Goal: Information Seeking & Learning: Learn about a topic

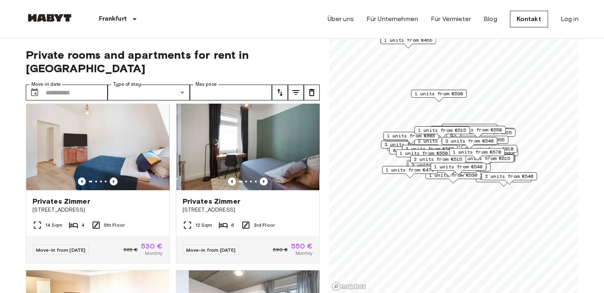
scroll to position [199, 0]
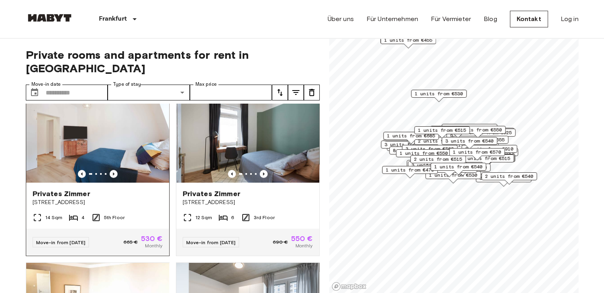
click at [74, 213] on div "14 Sqm 4 5th Floor" at bounding box center [97, 221] width 143 height 16
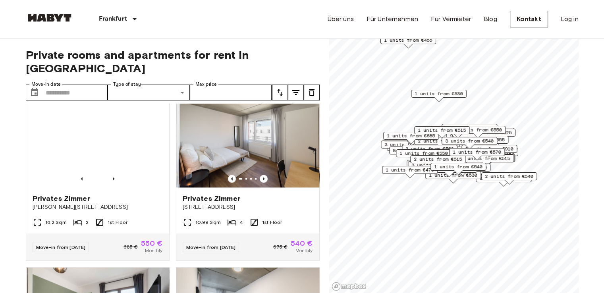
scroll to position [1072, 0]
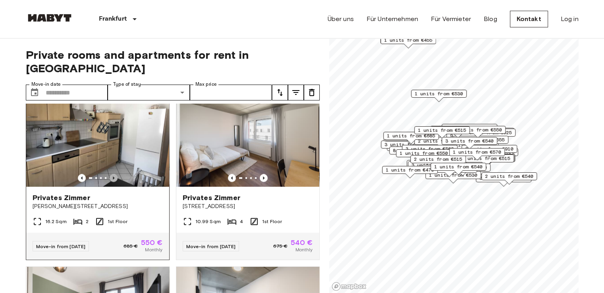
click at [114, 182] on icon "Previous image" at bounding box center [114, 178] width 8 height 8
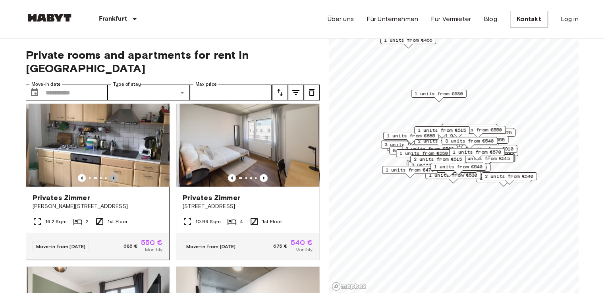
click at [114, 182] on icon "Previous image" at bounding box center [114, 178] width 8 height 8
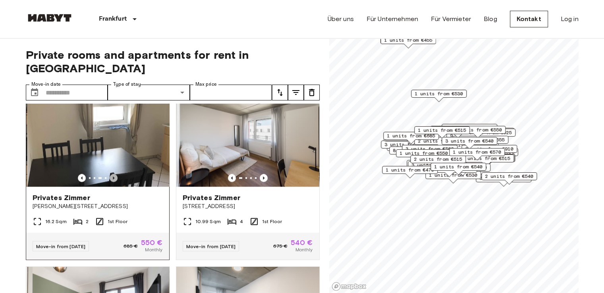
click at [114, 182] on icon "Previous image" at bounding box center [114, 178] width 8 height 8
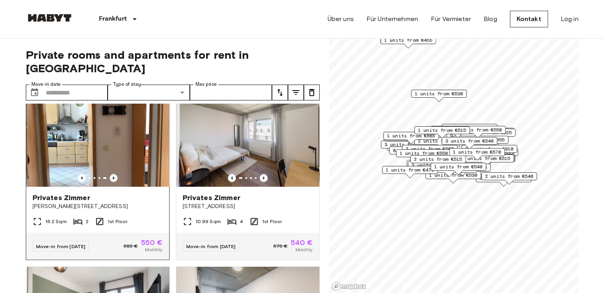
click at [114, 182] on icon "Previous image" at bounding box center [114, 178] width 8 height 8
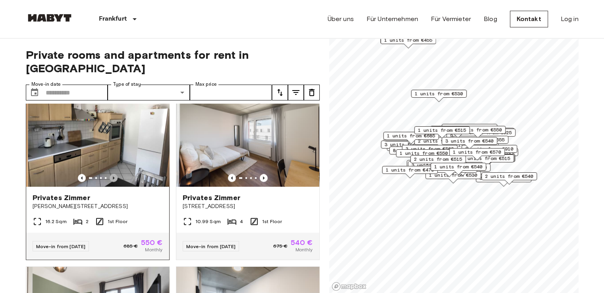
click at [114, 182] on icon "Previous image" at bounding box center [114, 178] width 8 height 8
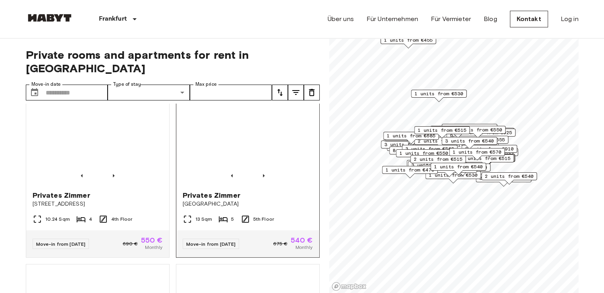
scroll to position [1614, 0]
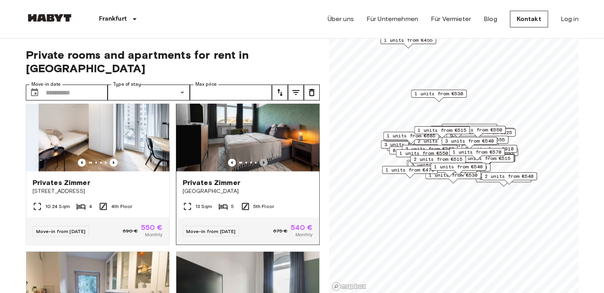
click at [260, 167] on icon "Previous image" at bounding box center [264, 163] width 8 height 8
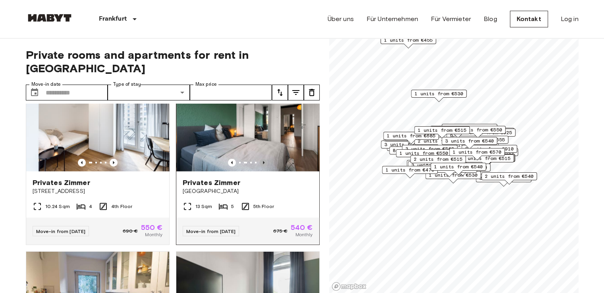
click at [260, 167] on icon "Previous image" at bounding box center [264, 163] width 8 height 8
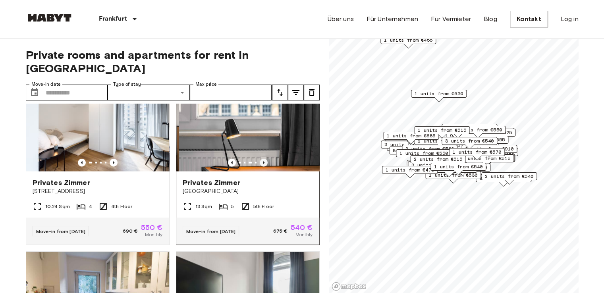
click at [260, 167] on icon "Previous image" at bounding box center [264, 163] width 8 height 8
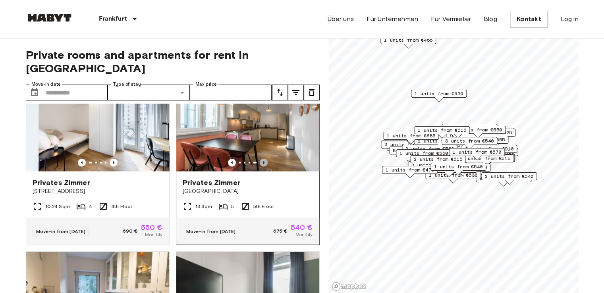
click at [260, 167] on icon "Previous image" at bounding box center [264, 163] width 8 height 8
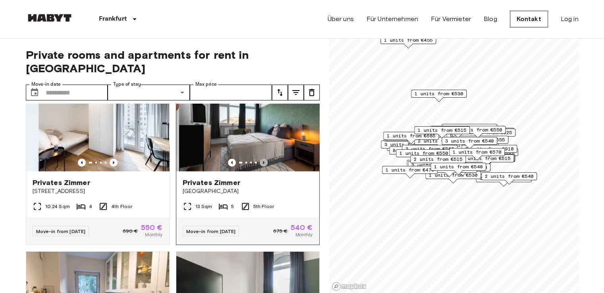
click at [260, 167] on icon "Previous image" at bounding box center [264, 163] width 8 height 8
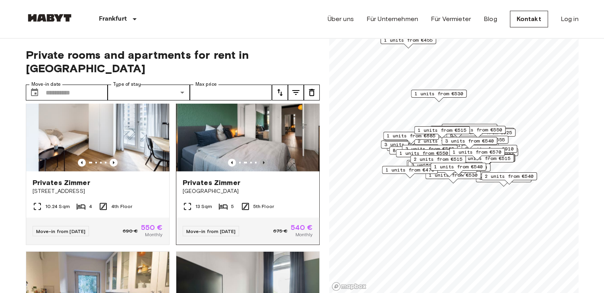
click at [260, 167] on icon "Previous image" at bounding box center [264, 163] width 8 height 8
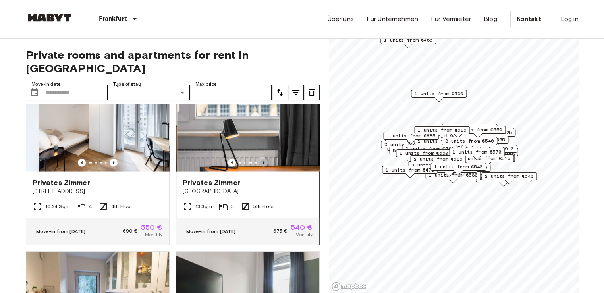
click at [260, 167] on icon "Previous image" at bounding box center [264, 163] width 8 height 8
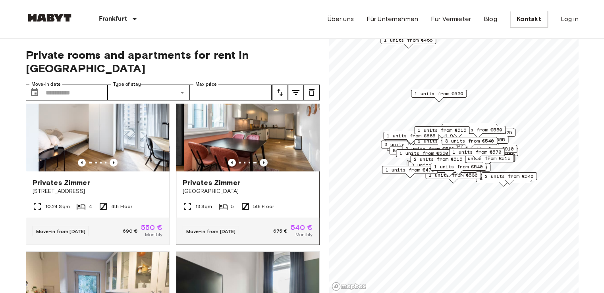
click at [260, 167] on icon "Previous image" at bounding box center [264, 163] width 8 height 8
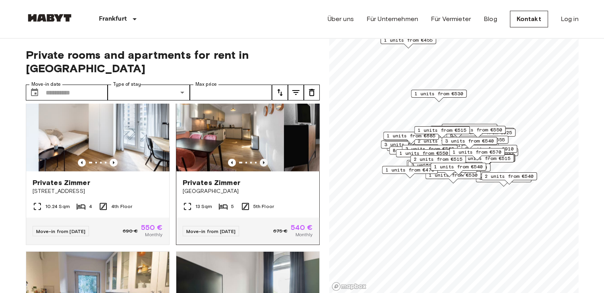
click at [260, 167] on icon "Previous image" at bounding box center [264, 163] width 8 height 8
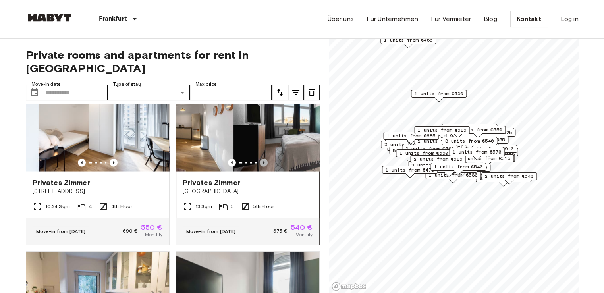
click at [260, 167] on icon "Previous image" at bounding box center [264, 163] width 8 height 8
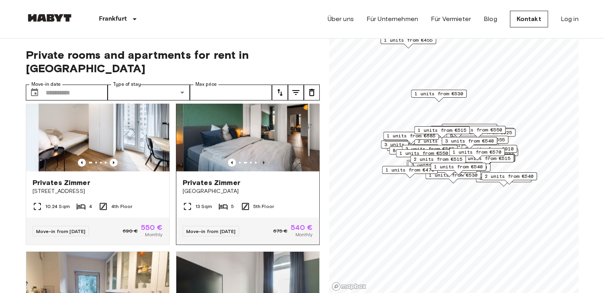
click at [260, 167] on icon "Previous image" at bounding box center [264, 163] width 8 height 8
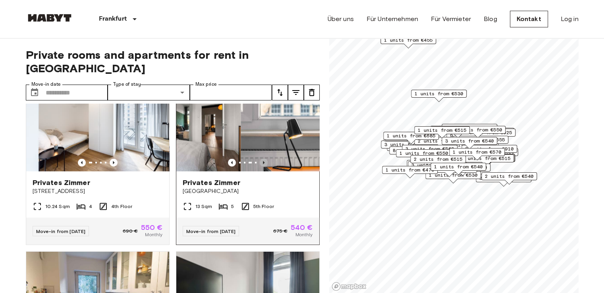
click at [260, 167] on icon "Previous image" at bounding box center [264, 163] width 8 height 8
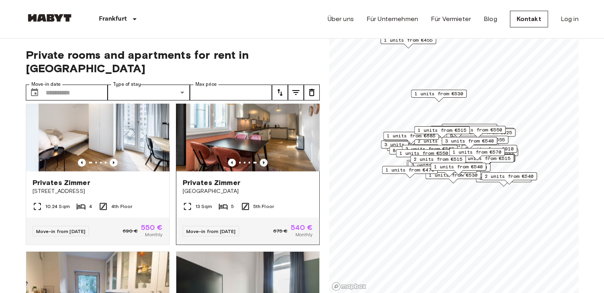
click at [260, 167] on icon "Previous image" at bounding box center [264, 163] width 8 height 8
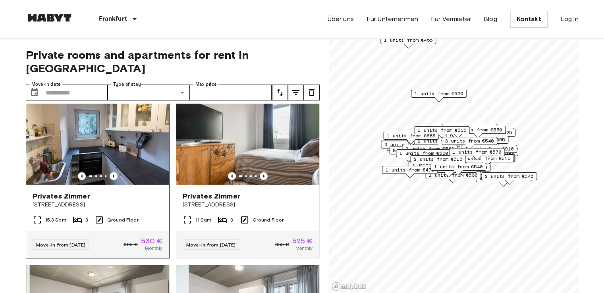
scroll to position [1773, 0]
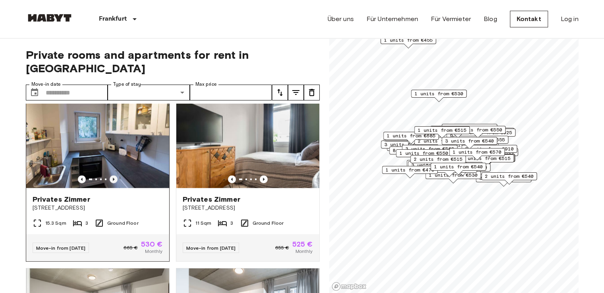
click at [111, 183] on icon "Previous image" at bounding box center [114, 180] width 8 height 8
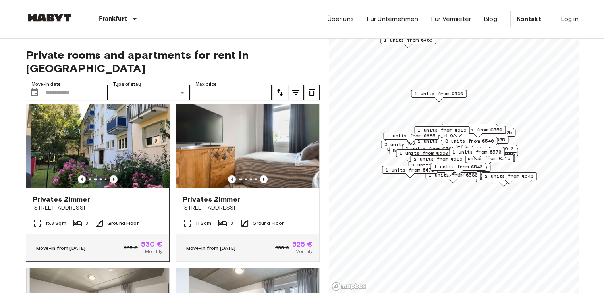
click at [111, 183] on icon "Previous image" at bounding box center [114, 180] width 8 height 8
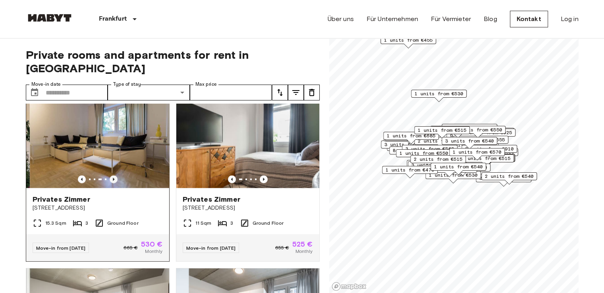
click at [111, 183] on icon "Previous image" at bounding box center [114, 180] width 8 height 8
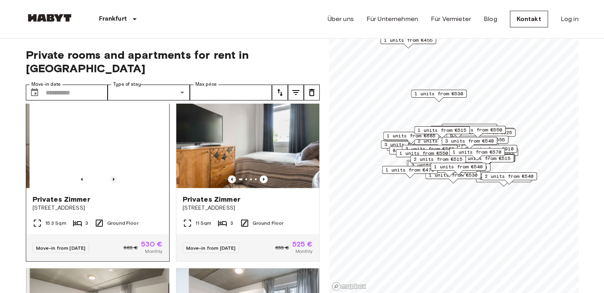
click at [111, 183] on icon "Previous image" at bounding box center [114, 180] width 8 height 8
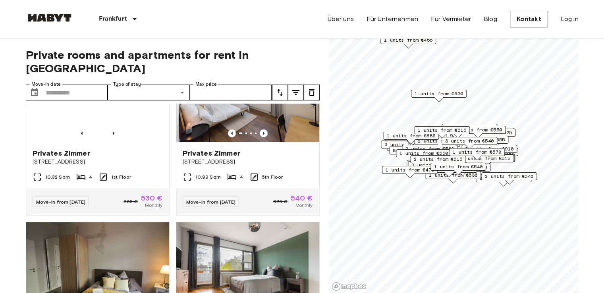
scroll to position [2210, 0]
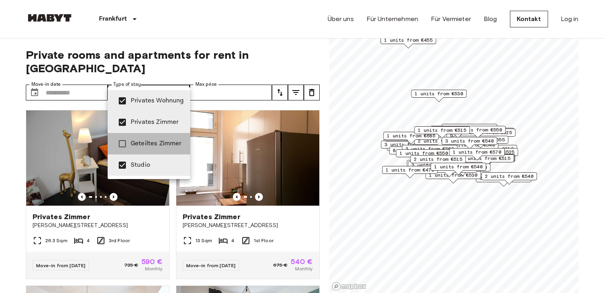
click at [137, 143] on span "Geteiltes Zimmer" at bounding box center [157, 144] width 53 height 10
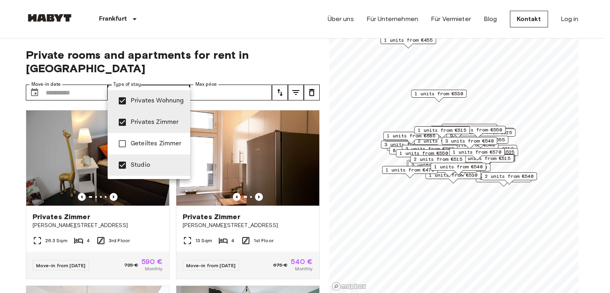
click at [137, 124] on span "Privates Zimmer" at bounding box center [157, 123] width 53 height 10
type input "**********"
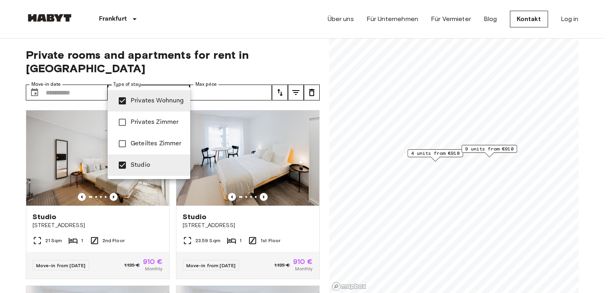
click at [0, 174] on div at bounding box center [305, 146] width 610 height 293
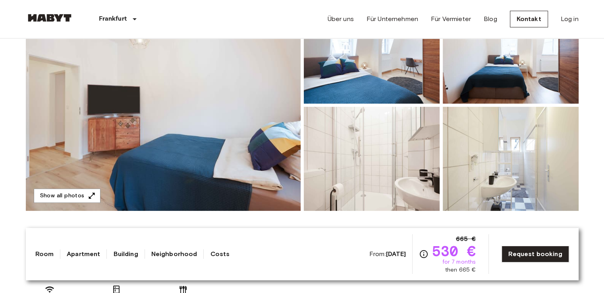
scroll to position [159, 0]
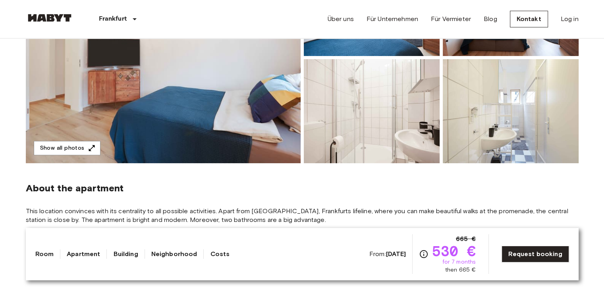
click at [380, 123] on img at bounding box center [372, 111] width 136 height 104
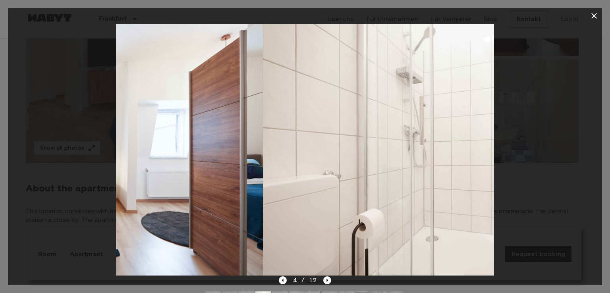
drag, startPoint x: 143, startPoint y: 189, endPoint x: 350, endPoint y: 182, distance: 207.0
click at [348, 182] on img at bounding box center [452, 150] width 378 height 252
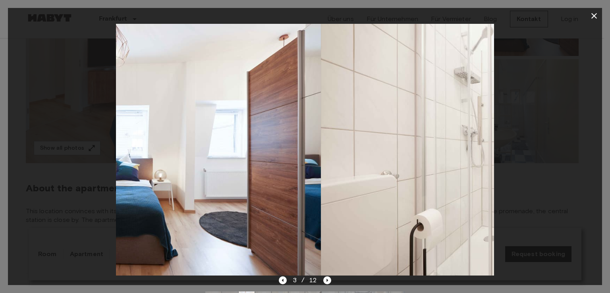
drag, startPoint x: 381, startPoint y: 186, endPoint x: 191, endPoint y: 184, distance: 190.3
click at [189, 185] on img at bounding box center [132, 150] width 378 height 252
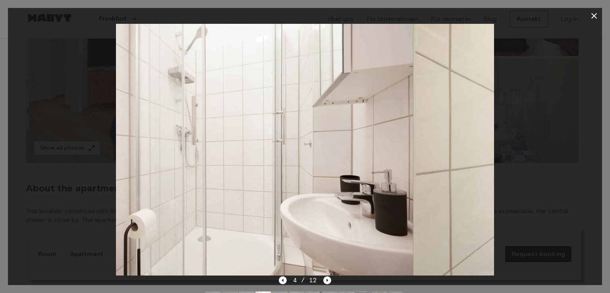
drag, startPoint x: 418, startPoint y: 170, endPoint x: 243, endPoint y: 172, distance: 175.2
click at [243, 173] on img at bounding box center [224, 150] width 378 height 252
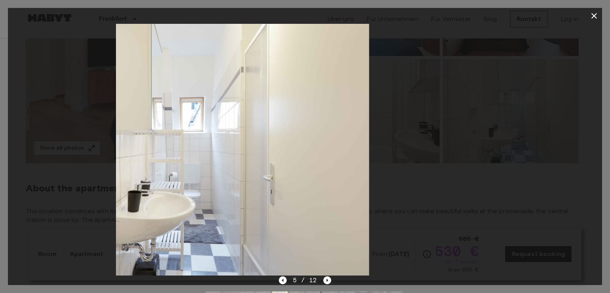
drag, startPoint x: 362, startPoint y: 170, endPoint x: 236, endPoint y: 173, distance: 126.3
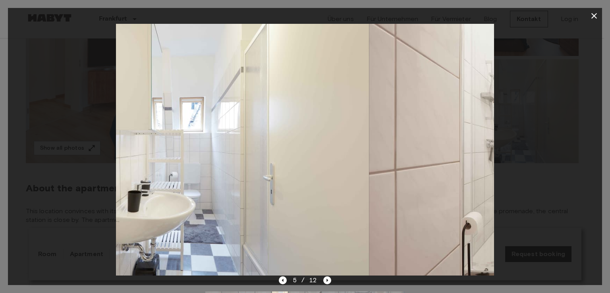
click at [236, 173] on img at bounding box center [180, 150] width 378 height 252
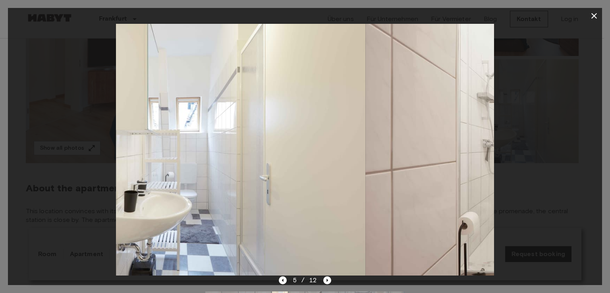
drag, startPoint x: 372, startPoint y: 174, endPoint x: 225, endPoint y: 175, distance: 147.0
click at [226, 175] on img at bounding box center [177, 150] width 378 height 252
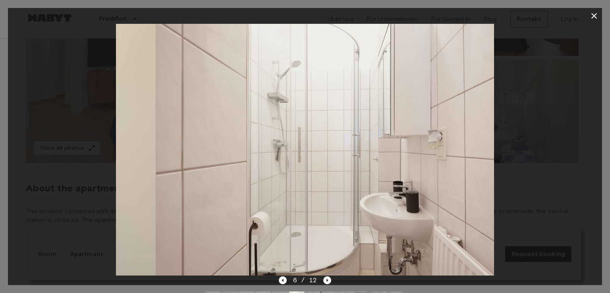
drag, startPoint x: 295, startPoint y: 179, endPoint x: 465, endPoint y: 180, distance: 170.0
click at [465, 180] on img at bounding box center [345, 150] width 378 height 252
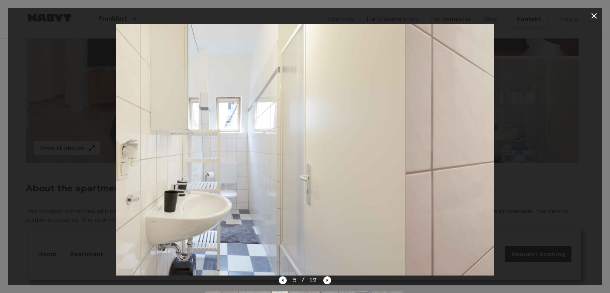
drag, startPoint x: 410, startPoint y: 186, endPoint x: 274, endPoint y: 182, distance: 135.9
click at [278, 183] on img at bounding box center [217, 150] width 378 height 252
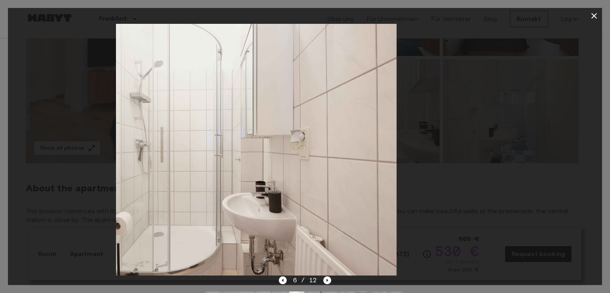
drag, startPoint x: 387, startPoint y: 179, endPoint x: 294, endPoint y: 190, distance: 93.2
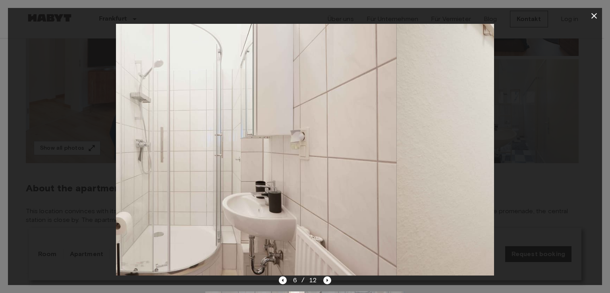
click at [294, 191] on img at bounding box center [208, 150] width 378 height 252
drag, startPoint x: 370, startPoint y: 182, endPoint x: 234, endPoint y: 181, distance: 136.2
click at [229, 182] on img at bounding box center [208, 150] width 378 height 252
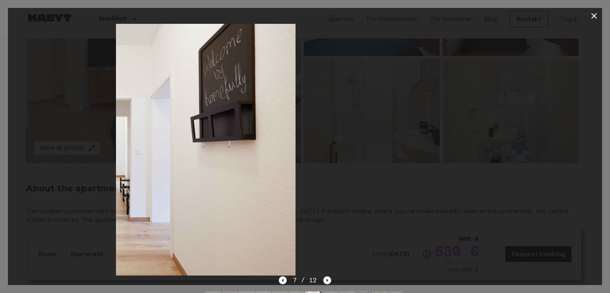
drag, startPoint x: 222, startPoint y: 185, endPoint x: 165, endPoint y: 183, distance: 57.2
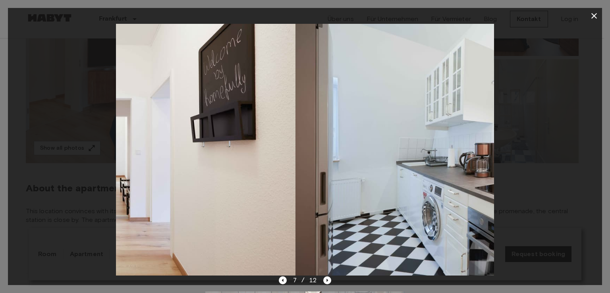
click at [165, 184] on img at bounding box center [107, 150] width 378 height 252
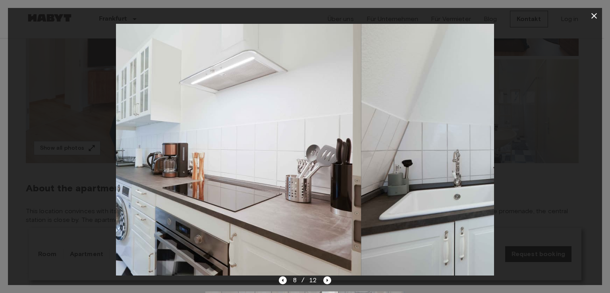
drag, startPoint x: 349, startPoint y: 194, endPoint x: 216, endPoint y: 197, distance: 132.7
click at [216, 198] on img at bounding box center [172, 150] width 378 height 252
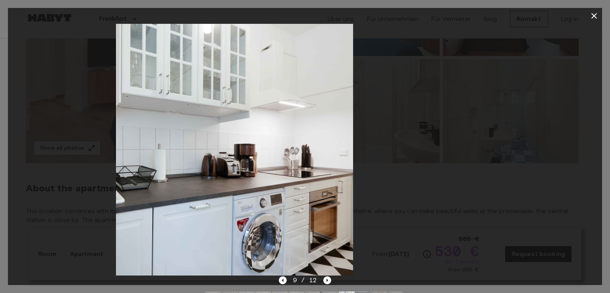
drag, startPoint x: 351, startPoint y: 205, endPoint x: 196, endPoint y: 200, distance: 155.0
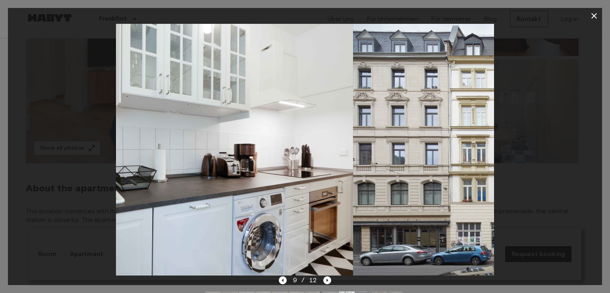
click at [191, 203] on img at bounding box center [164, 150] width 378 height 252
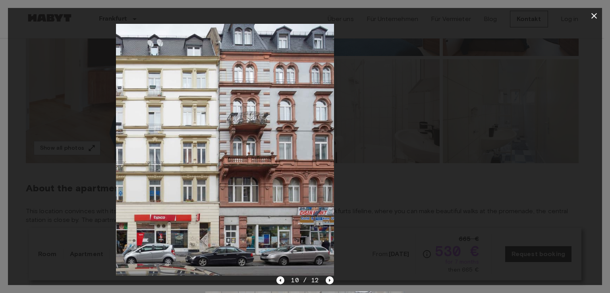
drag, startPoint x: 384, startPoint y: 171, endPoint x: 238, endPoint y: 175, distance: 146.6
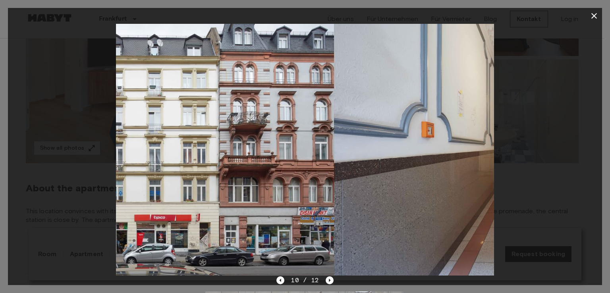
click at [213, 177] on img at bounding box center [145, 150] width 378 height 252
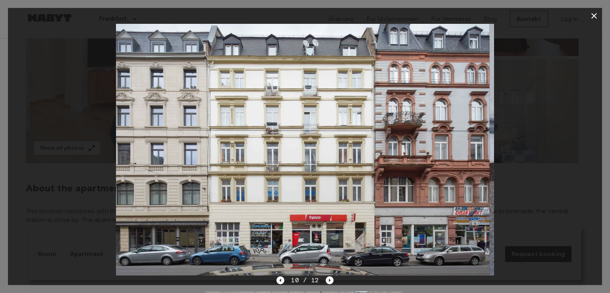
drag, startPoint x: 444, startPoint y: 116, endPoint x: 211, endPoint y: 124, distance: 232.9
click at [211, 124] on img at bounding box center [301, 150] width 378 height 252
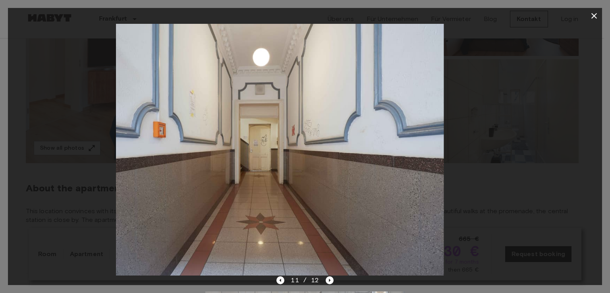
drag, startPoint x: 405, startPoint y: 118, endPoint x: 247, endPoint y: 128, distance: 158.0
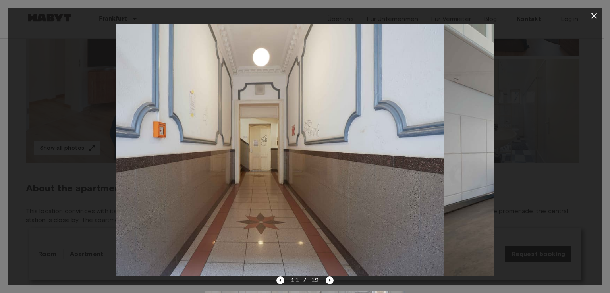
click at [246, 130] on img at bounding box center [255, 150] width 378 height 252
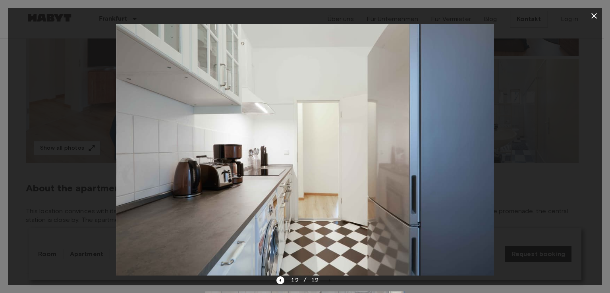
drag, startPoint x: 411, startPoint y: 104, endPoint x: 136, endPoint y: 111, distance: 275.7
click at [136, 111] on img at bounding box center [305, 150] width 378 height 252
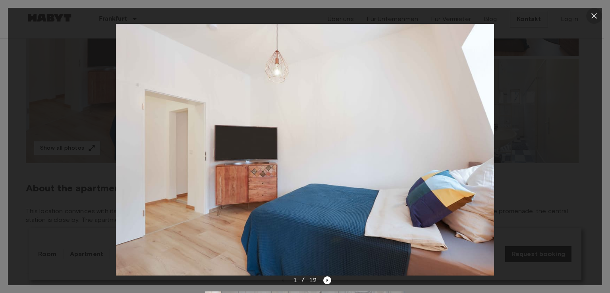
click at [593, 17] on icon "button" at bounding box center [594, 16] width 10 height 10
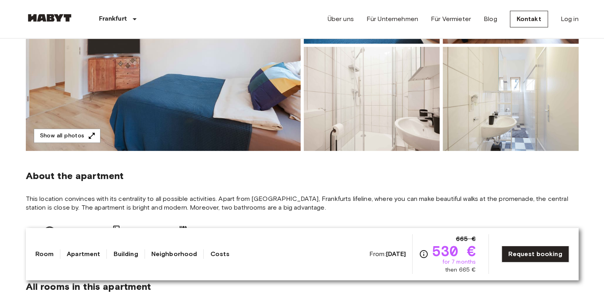
scroll to position [238, 0]
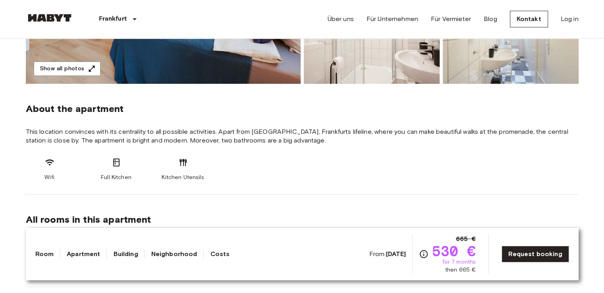
click at [221, 137] on span "This location convinces with its centrality to all possible activities. Apart f…" at bounding box center [302, 135] width 553 height 17
click at [313, 165] on div "Wifi Full Kitchen Kitchen Utensils" at bounding box center [302, 170] width 553 height 24
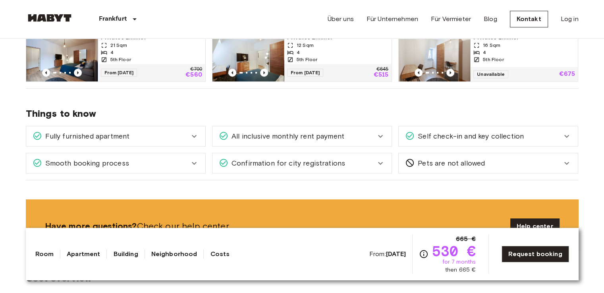
scroll to position [516, 0]
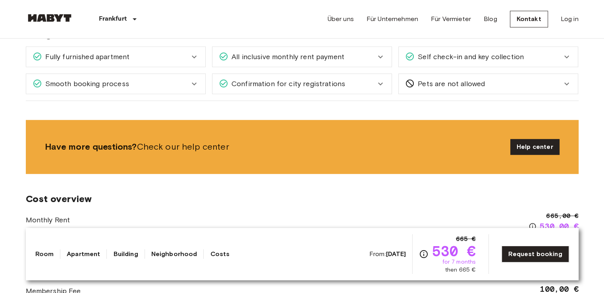
click at [198, 89] on div "Smooth booking process" at bounding box center [115, 84] width 179 height 20
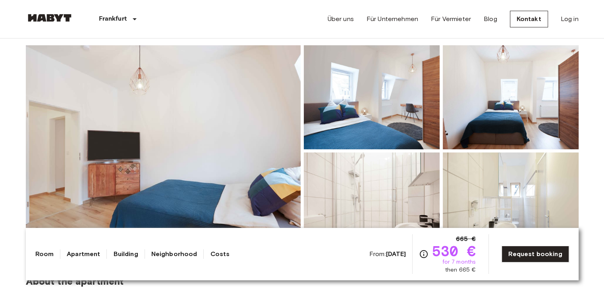
scroll to position [159, 0]
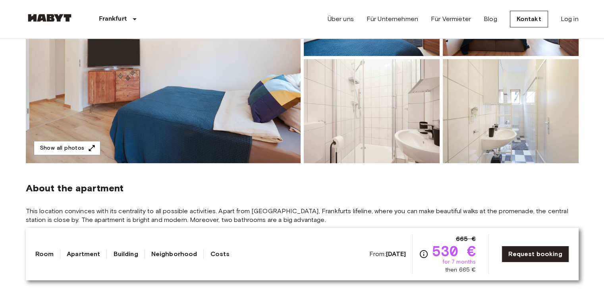
click at [253, 108] on img at bounding box center [163, 57] width 275 height 211
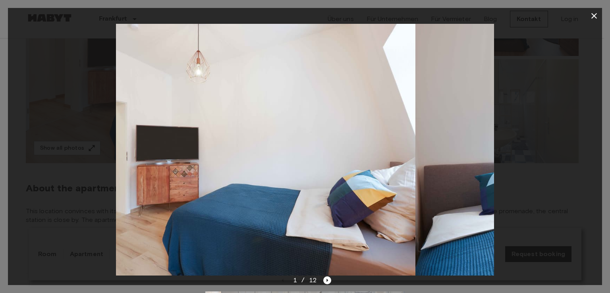
drag, startPoint x: 386, startPoint y: 133, endPoint x: 246, endPoint y: 139, distance: 140.4
click at [246, 140] on img at bounding box center [226, 150] width 378 height 252
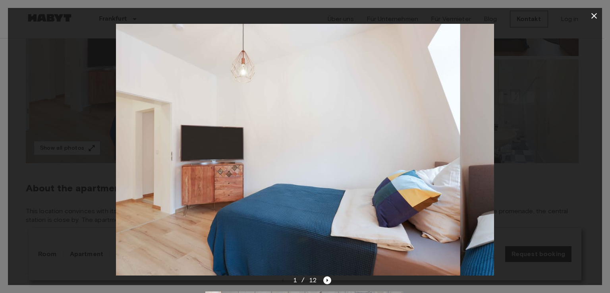
drag, startPoint x: 402, startPoint y: 148, endPoint x: 242, endPoint y: 146, distance: 159.3
click at [242, 146] on img at bounding box center [271, 150] width 378 height 252
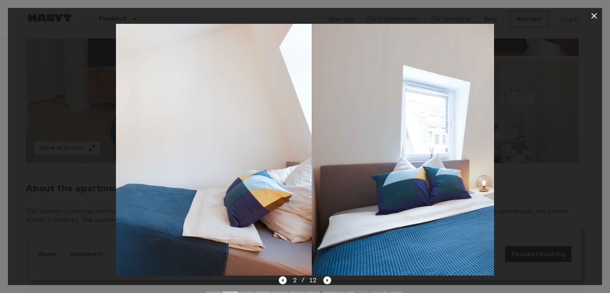
drag, startPoint x: 357, startPoint y: 153, endPoint x: 523, endPoint y: 151, distance: 166.0
click at [523, 151] on div at bounding box center [305, 150] width 594 height 252
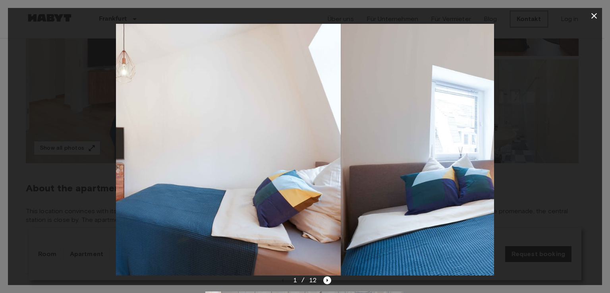
drag, startPoint x: 364, startPoint y: 149, endPoint x: 178, endPoint y: 144, distance: 186.3
click at [178, 145] on img at bounding box center [152, 150] width 378 height 252
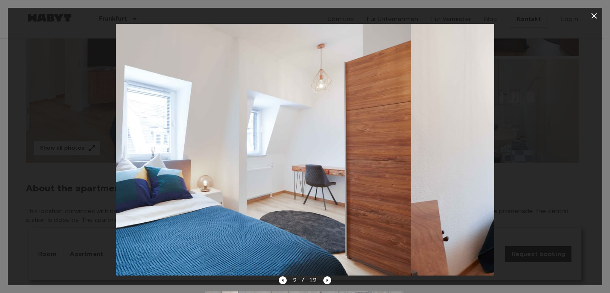
drag, startPoint x: 212, startPoint y: 147, endPoint x: 160, endPoint y: 141, distance: 52.7
click at [146, 143] on img at bounding box center [222, 150] width 378 height 252
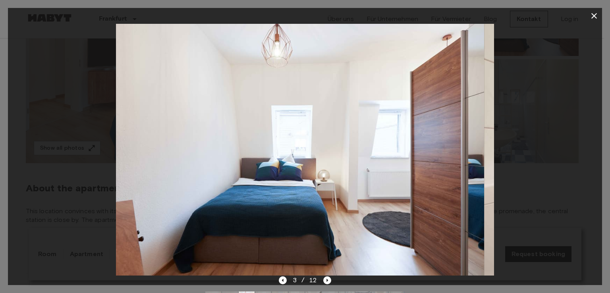
drag, startPoint x: 292, startPoint y: 153, endPoint x: 168, endPoint y: 145, distance: 123.8
click at [168, 145] on img at bounding box center [295, 150] width 378 height 252
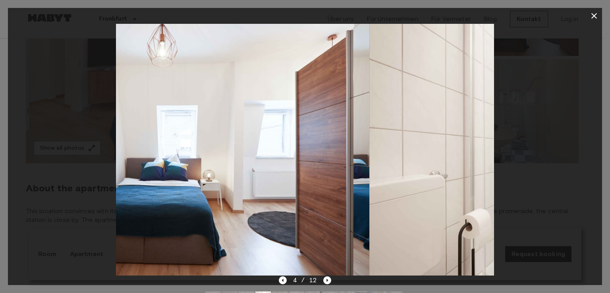
drag, startPoint x: 170, startPoint y: 142, endPoint x: 377, endPoint y: 135, distance: 206.7
click at [377, 135] on img at bounding box center [558, 150] width 378 height 252
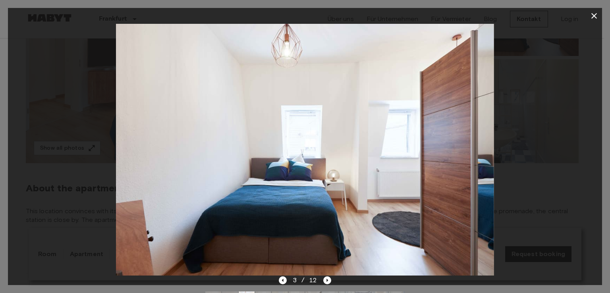
drag, startPoint x: 273, startPoint y: 128, endPoint x: 387, endPoint y: 124, distance: 113.7
click at [386, 124] on img at bounding box center [305, 150] width 378 height 252
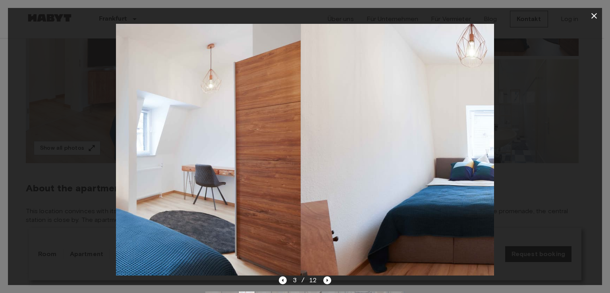
drag, startPoint x: 308, startPoint y: 132, endPoint x: 424, endPoint y: 126, distance: 116.5
click at [424, 126] on img at bounding box center [490, 150] width 378 height 252
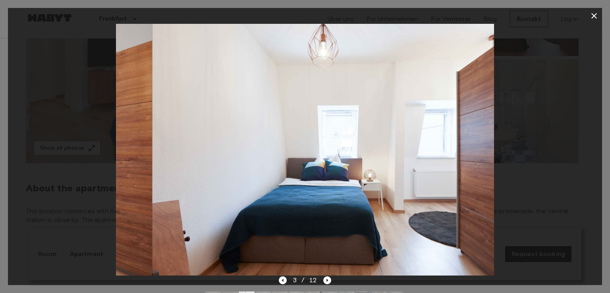
drag, startPoint x: 249, startPoint y: 126, endPoint x: 443, endPoint y: 121, distance: 194.3
click at [443, 121] on img at bounding box center [342, 150] width 378 height 252
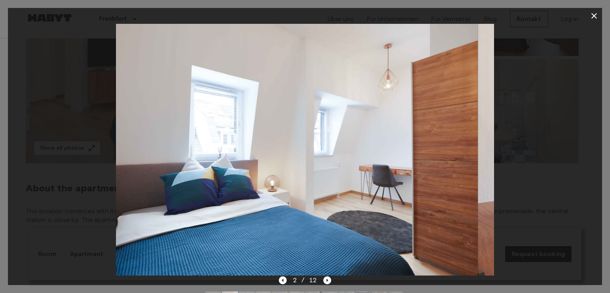
drag, startPoint x: 202, startPoint y: 123, endPoint x: 423, endPoint y: 124, distance: 221.6
click at [418, 124] on img at bounding box center [289, 150] width 378 height 252
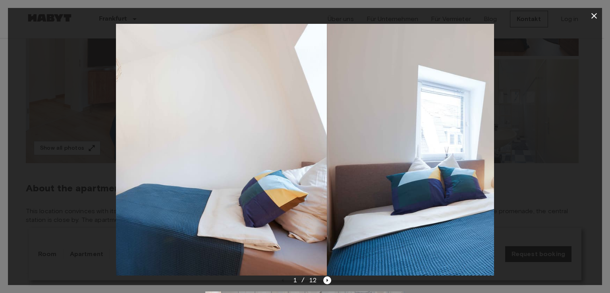
drag, startPoint x: 343, startPoint y: 134, endPoint x: 222, endPoint y: 132, distance: 120.4
click at [222, 132] on img at bounding box center [138, 150] width 378 height 252
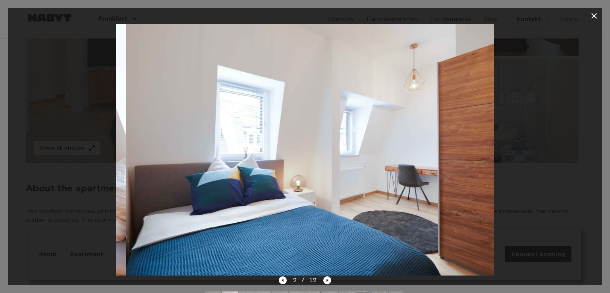
drag, startPoint x: 415, startPoint y: 135, endPoint x: 237, endPoint y: 132, distance: 178.8
click at [238, 133] on img at bounding box center [315, 150] width 378 height 252
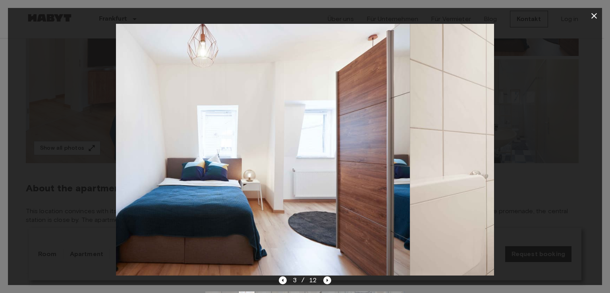
drag, startPoint x: 369, startPoint y: 129, endPoint x: 161, endPoint y: 127, distance: 207.3
click at [161, 127] on img at bounding box center [221, 150] width 378 height 252
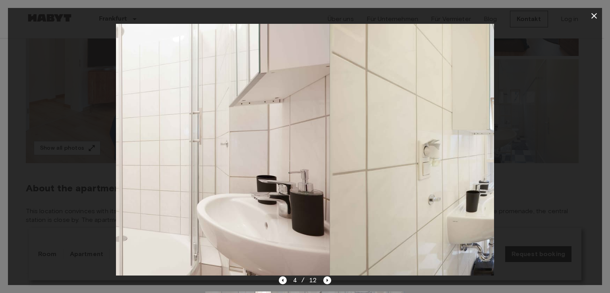
drag, startPoint x: 186, startPoint y: 126, endPoint x: 160, endPoint y: 110, distance: 30.3
click at [18, 114] on div at bounding box center [305, 150] width 594 height 252
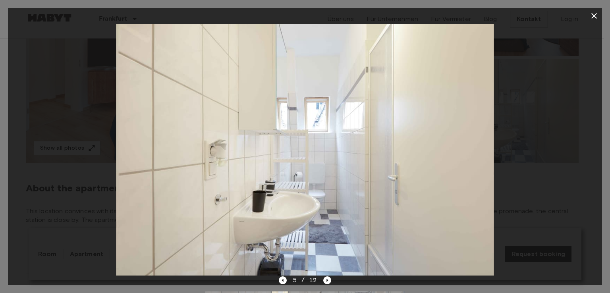
drag, startPoint x: 326, startPoint y: 118, endPoint x: 210, endPoint y: 118, distance: 116.8
click at [200, 118] on img at bounding box center [305, 150] width 378 height 252
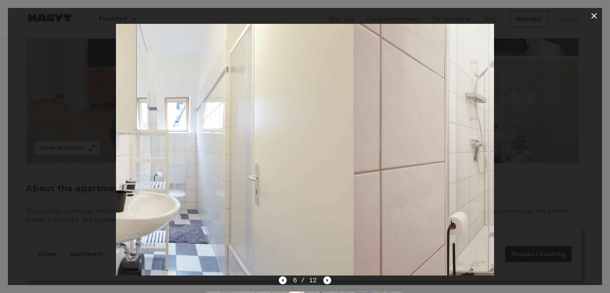
drag, startPoint x: 304, startPoint y: 118, endPoint x: 533, endPoint y: 120, distance: 229.6
click at [533, 120] on div at bounding box center [305, 150] width 594 height 252
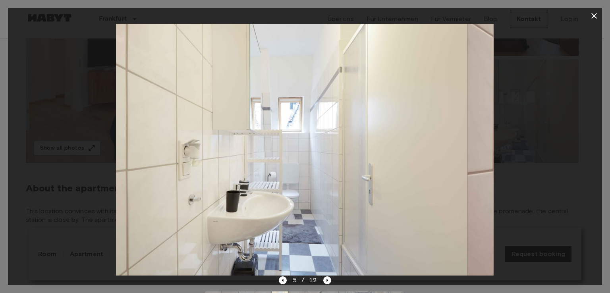
drag, startPoint x: 347, startPoint y: 141, endPoint x: 199, endPoint y: 144, distance: 147.4
click at [151, 144] on img at bounding box center [279, 150] width 378 height 252
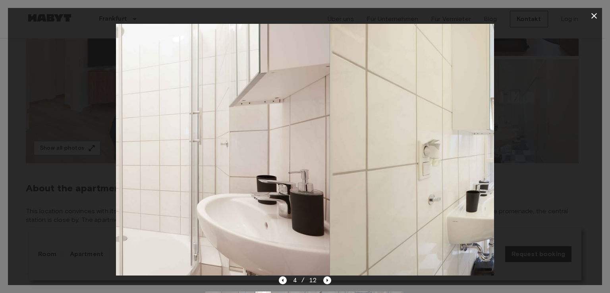
drag, startPoint x: 308, startPoint y: 141, endPoint x: 236, endPoint y: 140, distance: 71.5
click at [236, 140] on img at bounding box center [141, 150] width 378 height 252
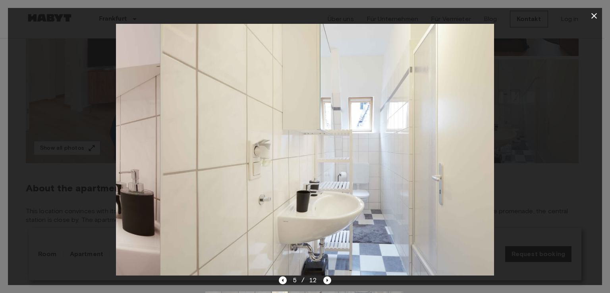
drag, startPoint x: 354, startPoint y: 137, endPoint x: 232, endPoint y: 138, distance: 122.3
click at [222, 138] on img at bounding box center [349, 150] width 378 height 252
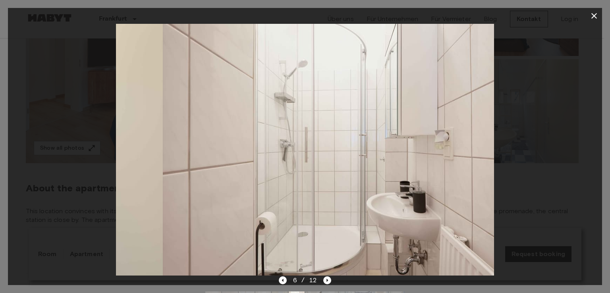
drag, startPoint x: 341, startPoint y: 138, endPoint x: 251, endPoint y: 139, distance: 89.8
click at [236, 139] on img at bounding box center [352, 150] width 378 height 252
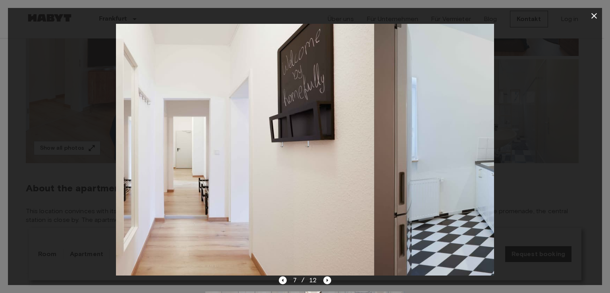
drag, startPoint x: 285, startPoint y: 137, endPoint x: 248, endPoint y: 135, distance: 37.0
click at [225, 137] on img at bounding box center [185, 150] width 378 height 252
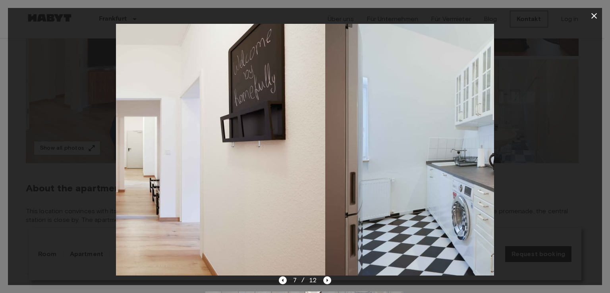
drag, startPoint x: 332, startPoint y: 137, endPoint x: 188, endPoint y: 135, distance: 143.8
click at [187, 136] on img at bounding box center [137, 150] width 378 height 252
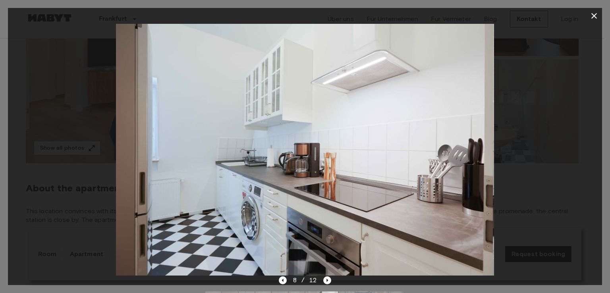
drag, startPoint x: 335, startPoint y: 132, endPoint x: 253, endPoint y: 132, distance: 82.2
click at [257, 133] on img at bounding box center [304, 150] width 378 height 252
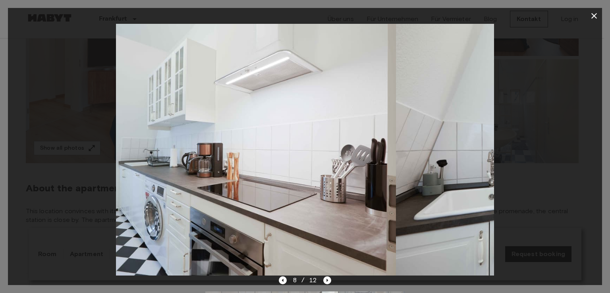
drag, startPoint x: 285, startPoint y: 131, endPoint x: 219, endPoint y: 130, distance: 65.5
click at [220, 131] on img at bounding box center [207, 150] width 378 height 252
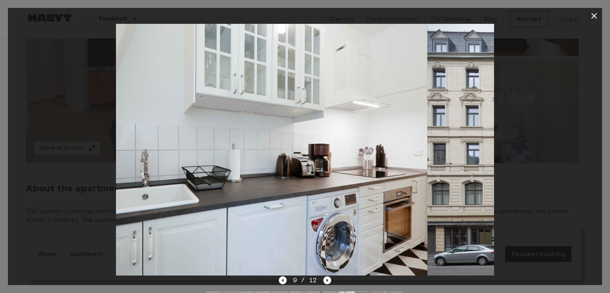
drag, startPoint x: 201, startPoint y: 127, endPoint x: 184, endPoint y: 127, distance: 16.3
click at [165, 127] on img at bounding box center [238, 150] width 378 height 252
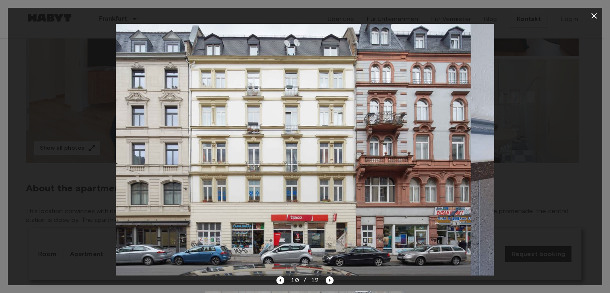
drag, startPoint x: 201, startPoint y: 129, endPoint x: 193, endPoint y: 125, distance: 9.4
click at [192, 127] on img at bounding box center [282, 150] width 378 height 252
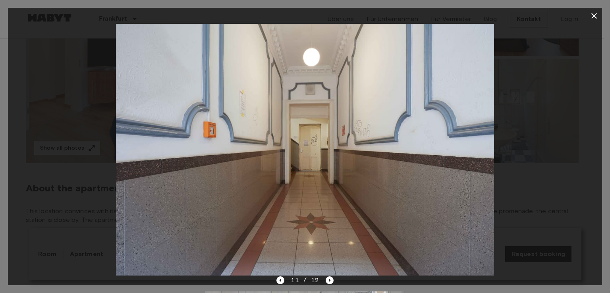
click at [594, 15] on icon "button" at bounding box center [594, 16] width 10 height 10
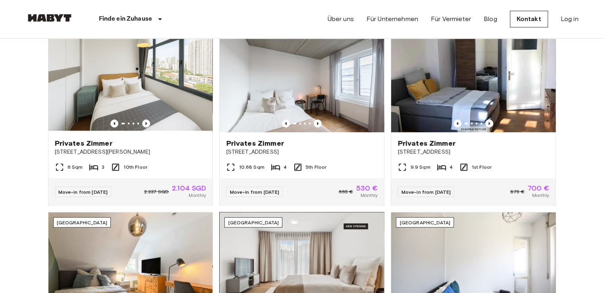
scroll to position [278, 0]
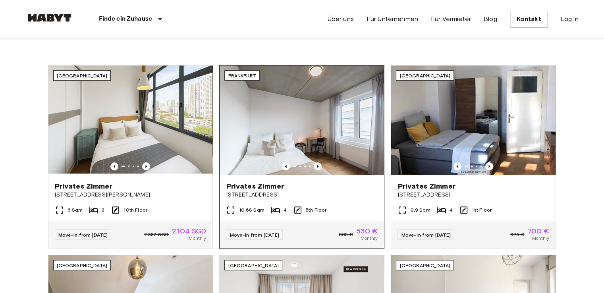
click at [318, 166] on icon "Previous image" at bounding box center [318, 166] width 2 height 3
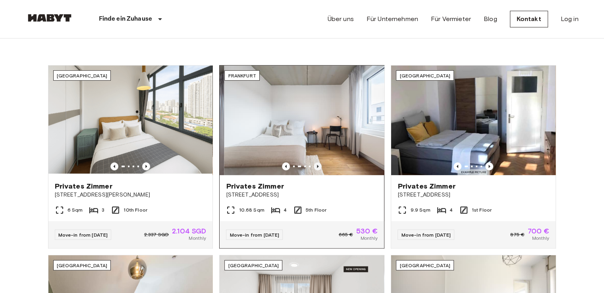
click at [318, 166] on icon "Previous image" at bounding box center [318, 166] width 2 height 3
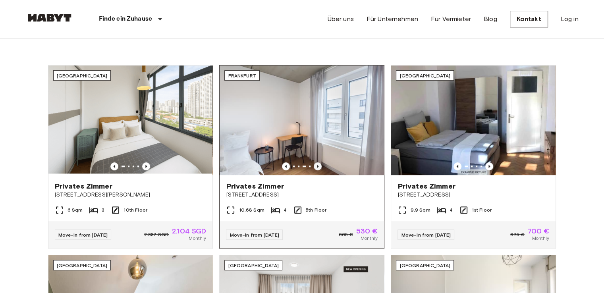
click at [318, 166] on icon "Previous image" at bounding box center [318, 166] width 2 height 3
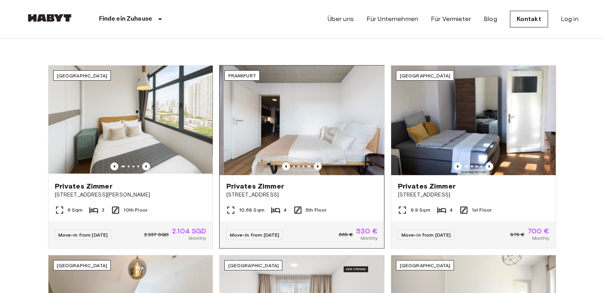
click at [318, 166] on icon "Previous image" at bounding box center [318, 166] width 2 height 3
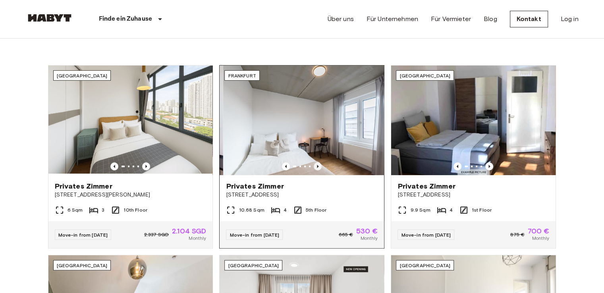
click at [318, 166] on icon "Previous image" at bounding box center [318, 166] width 2 height 3
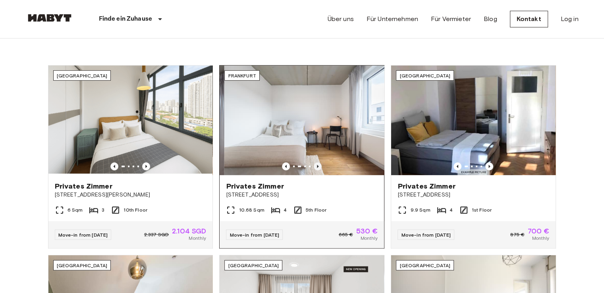
click at [318, 166] on icon "Previous image" at bounding box center [318, 166] width 2 height 3
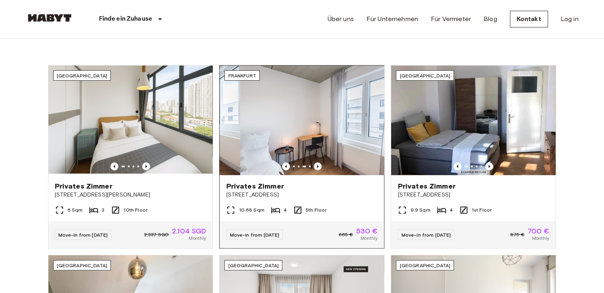
click at [318, 166] on icon "Previous image" at bounding box center [318, 166] width 2 height 3
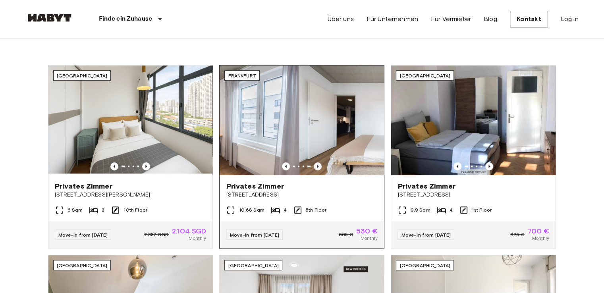
click at [318, 166] on icon "Previous image" at bounding box center [318, 166] width 2 height 3
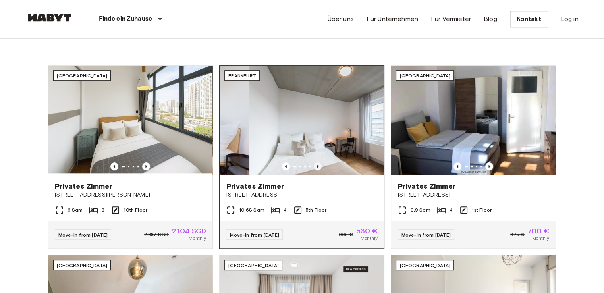
click at [318, 166] on icon "Previous image" at bounding box center [318, 166] width 2 height 3
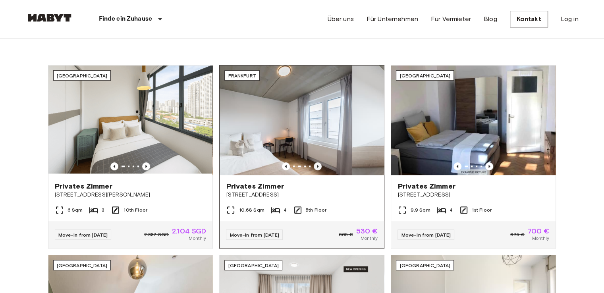
click at [318, 166] on icon "Previous image" at bounding box center [318, 166] width 2 height 3
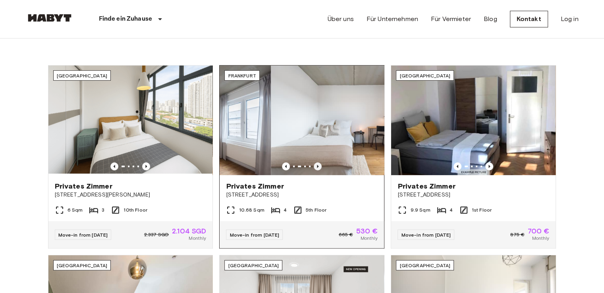
click at [318, 166] on icon "Previous image" at bounding box center [318, 166] width 2 height 3
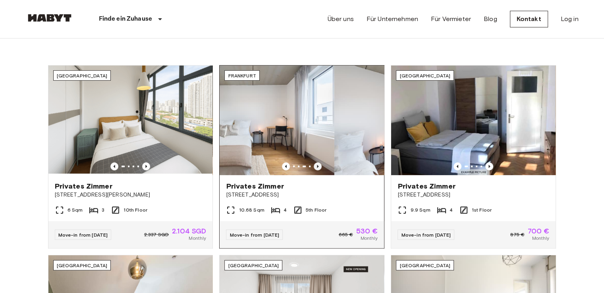
click at [318, 166] on icon "Previous image" at bounding box center [318, 166] width 2 height 3
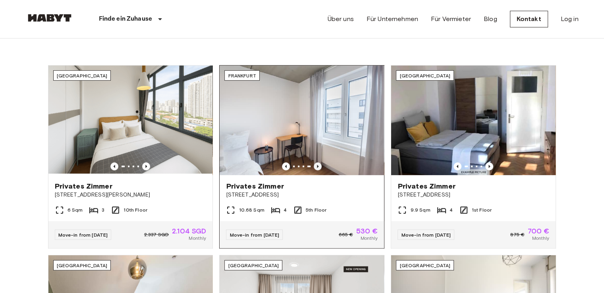
click at [318, 166] on icon "Previous image" at bounding box center [318, 166] width 2 height 3
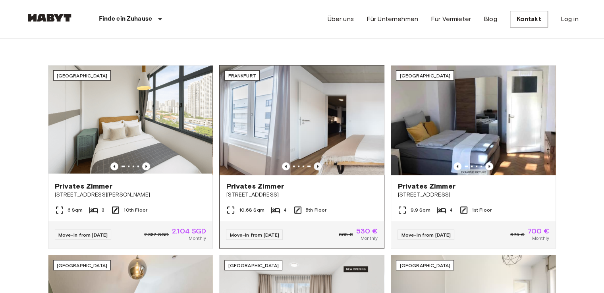
click at [318, 166] on icon "Previous image" at bounding box center [318, 166] width 2 height 3
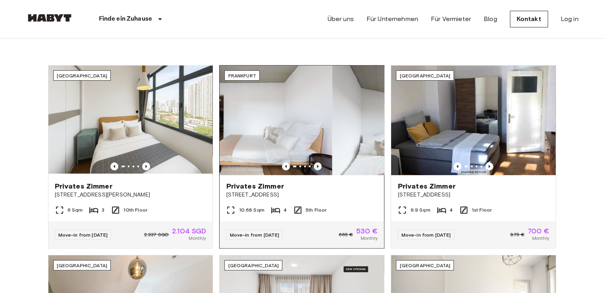
click at [318, 166] on icon "Previous image" at bounding box center [318, 166] width 2 height 3
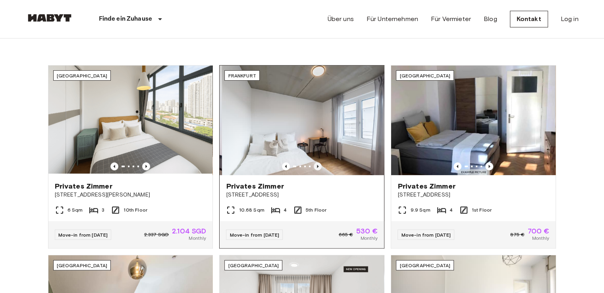
click at [318, 166] on icon "Previous image" at bounding box center [318, 166] width 2 height 3
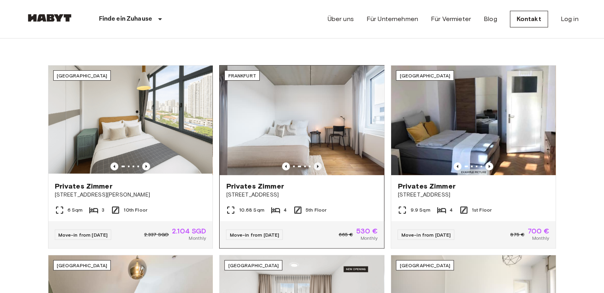
click at [318, 166] on icon "Previous image" at bounding box center [318, 166] width 2 height 3
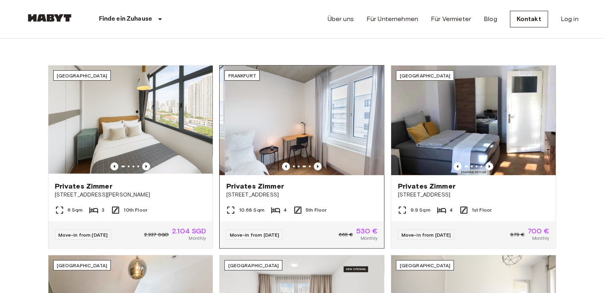
click at [318, 166] on icon "Previous image" at bounding box center [318, 166] width 2 height 3
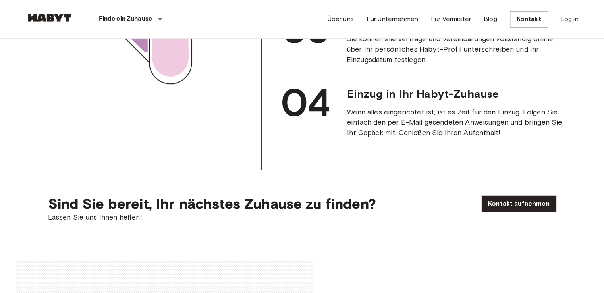
scroll to position [1033, 0]
